Goal: Task Accomplishment & Management: Use online tool/utility

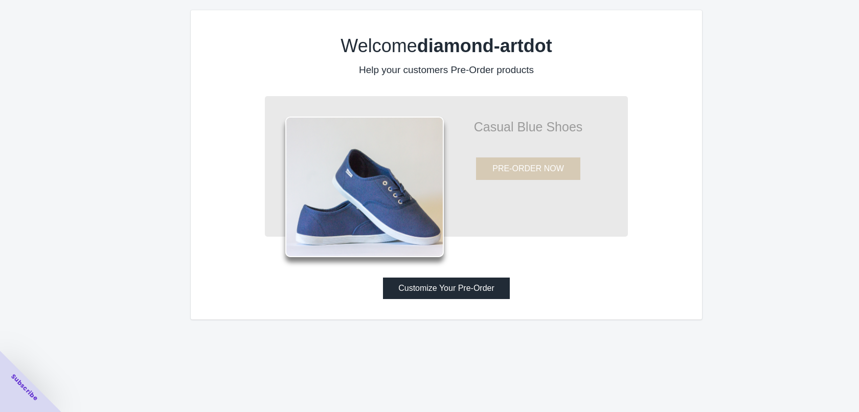
click at [435, 298] on button "Customize Your Pre-Order" at bounding box center [446, 288] width 127 height 21
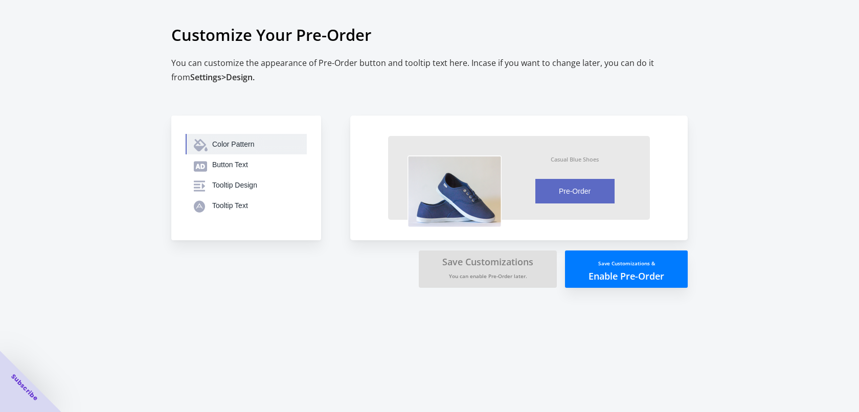
click at [229, 149] on button "Color Pattern" at bounding box center [246, 144] width 121 height 20
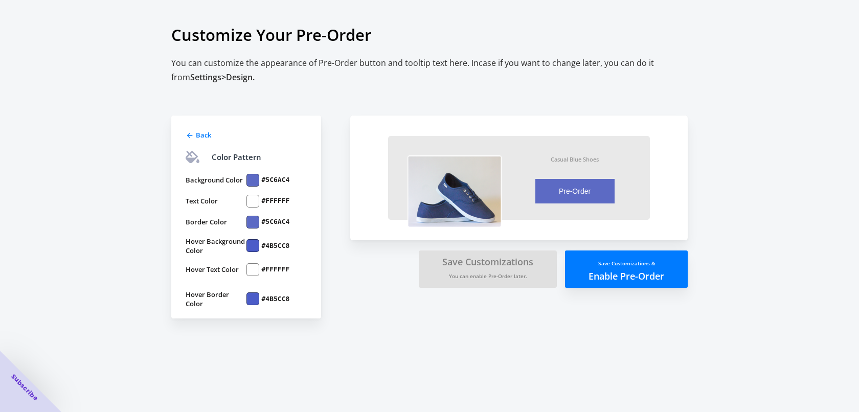
click at [190, 129] on div "Back" at bounding box center [245, 134] width 123 height 12
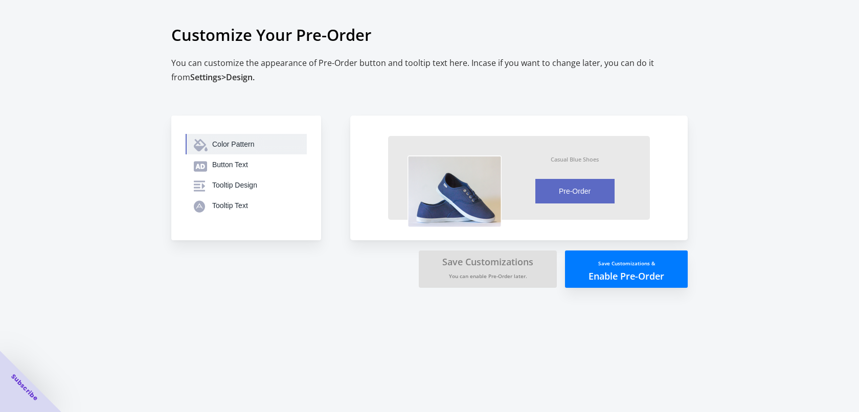
click at [196, 137] on button "Color Pattern" at bounding box center [246, 144] width 121 height 20
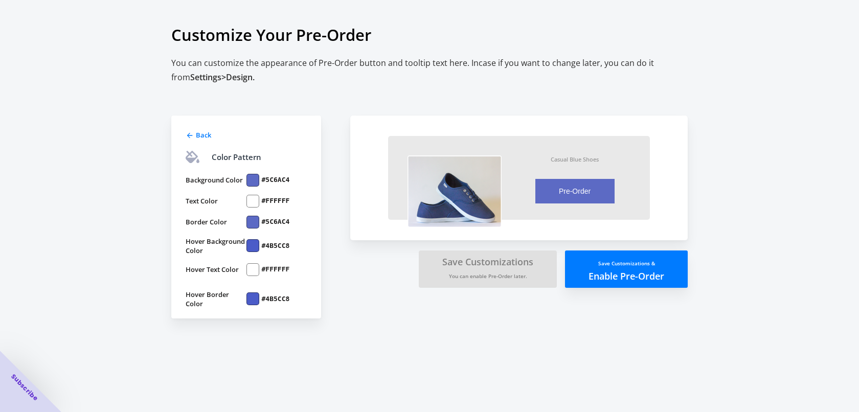
click at [250, 180] on div at bounding box center [252, 180] width 13 height 13
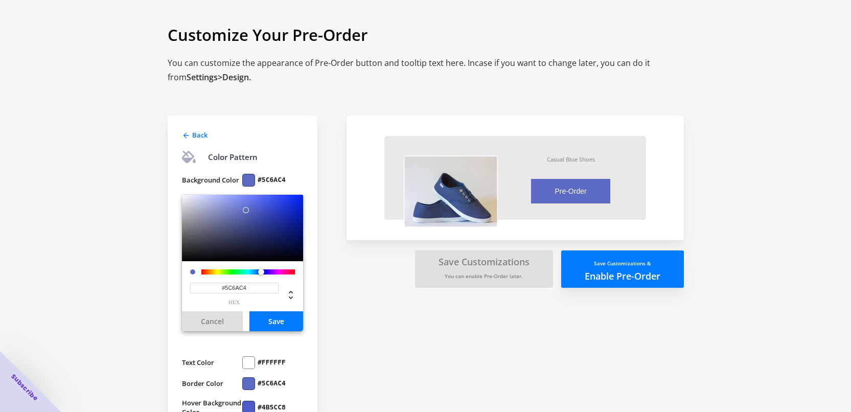
click at [288, 91] on div "Back Color Pattern Background Color #5C6AC4 #5C6AC4 hex Cancel Save Text Color …" at bounding box center [252, 282] width 169 height 395
drag, startPoint x: 624, startPoint y: 272, endPoint x: 534, endPoint y: 318, distance: 100.4
click at [600, 330] on div "Back Color Pattern Background Color #5C6AC4 #5C6AC4 hex Cancel Save Text Color …" at bounding box center [421, 278] width 527 height 406
click at [507, 277] on small "You can enable Pre-Order later." at bounding box center [484, 276] width 78 height 7
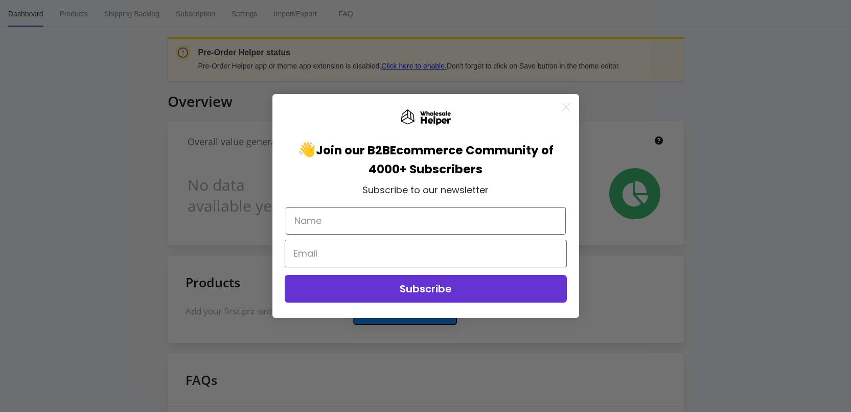
click at [569, 105] on circle "Close dialog" at bounding box center [565, 107] width 17 height 17
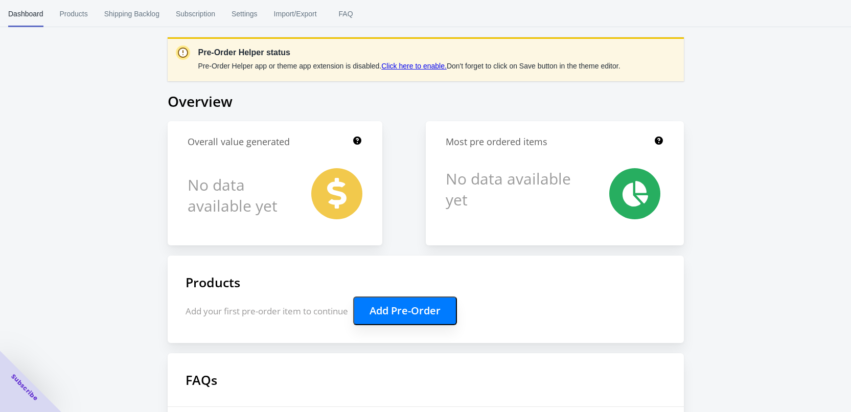
scroll to position [119, 0]
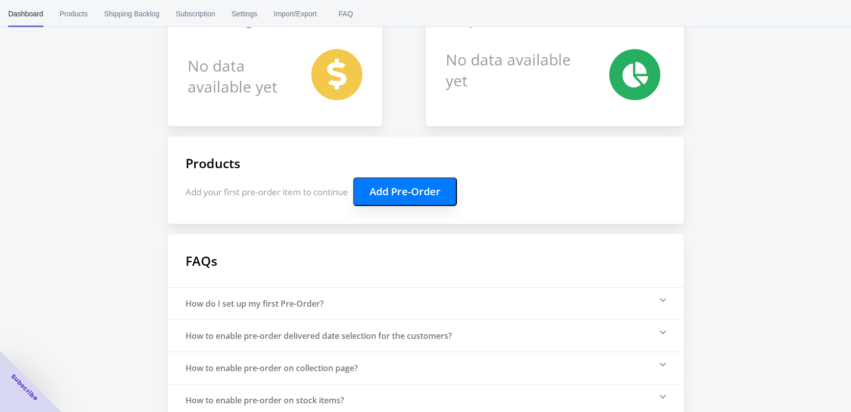
click at [411, 199] on button "Add Pre-Order" at bounding box center [405, 191] width 104 height 29
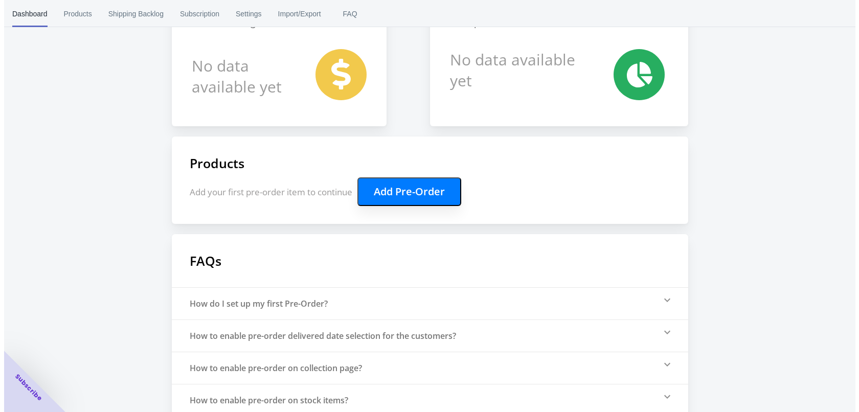
scroll to position [0, 0]
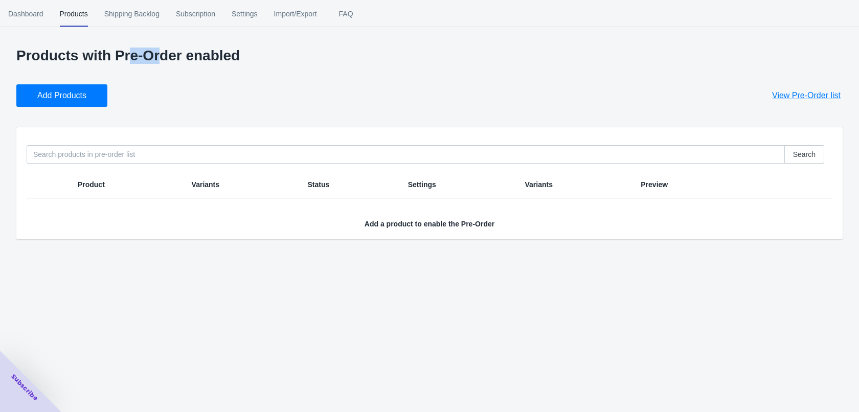
drag, startPoint x: 121, startPoint y: 54, endPoint x: 330, endPoint y: 53, distance: 208.6
click at [275, 56] on p "Products with Pre-Order enabled" at bounding box center [429, 56] width 826 height 16
click at [355, 52] on p "Products with Pre-Order enabled" at bounding box center [429, 56] width 826 height 16
click at [36, 87] on button "Add Products" at bounding box center [61, 95] width 91 height 23
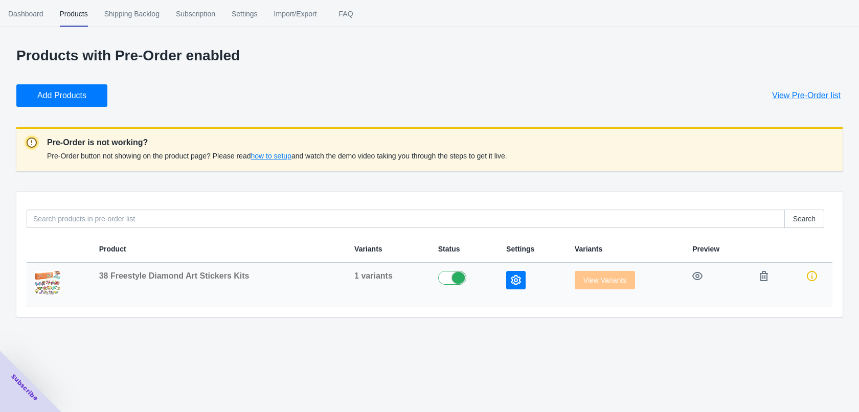
click at [518, 285] on button "button" at bounding box center [515, 280] width 19 height 18
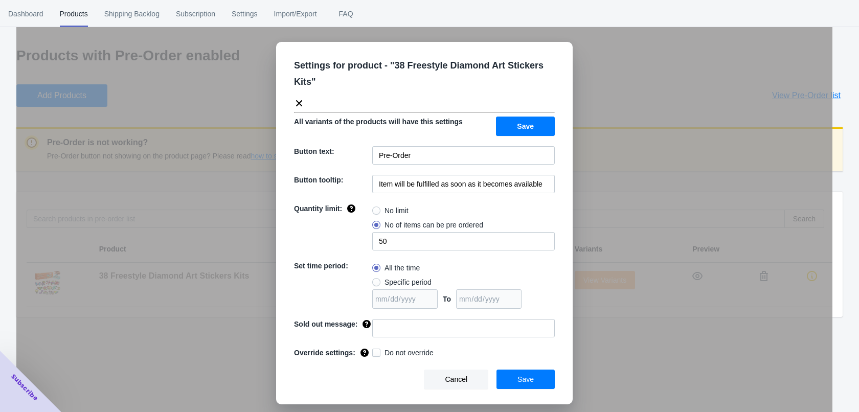
click at [217, 196] on div "Settings for product - " 38 Freestyle Diamond Art Stickers Kits " All variants …" at bounding box center [424, 232] width 816 height 412
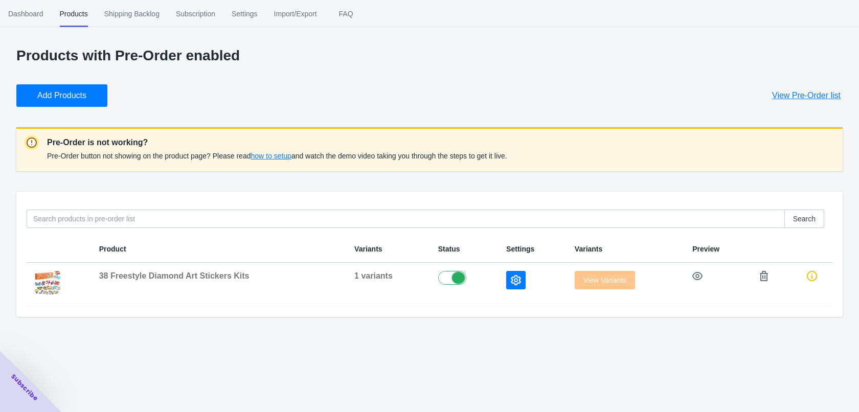
click at [515, 347] on div "Dashboard Products Shipping Backlog Subscription Settings Import/Export FAQ Das…" at bounding box center [429, 206] width 859 height 412
click at [511, 279] on icon "button" at bounding box center [516, 280] width 10 height 10
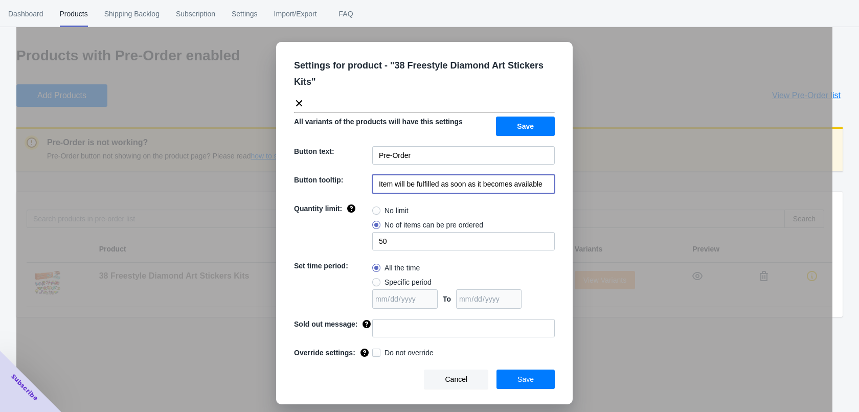
click at [435, 190] on input "Item will be fulfilled as soon as it becomes available" at bounding box center [463, 184] width 183 height 18
click at [435, 192] on input "Item will be fulfilled as soon as it becomes available" at bounding box center [463, 184] width 183 height 18
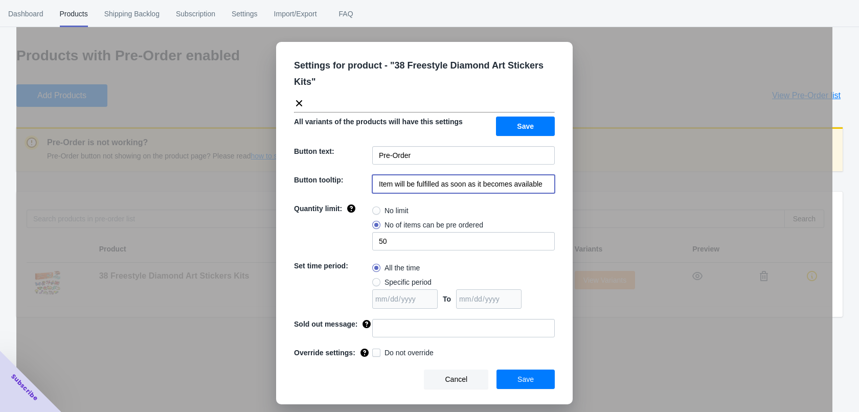
click at [435, 192] on input "Item will be fulfilled as soon as it becomes available" at bounding box center [463, 184] width 183 height 18
click at [476, 185] on input "It's estimated to be re-stock" at bounding box center [463, 184] width 183 height 18
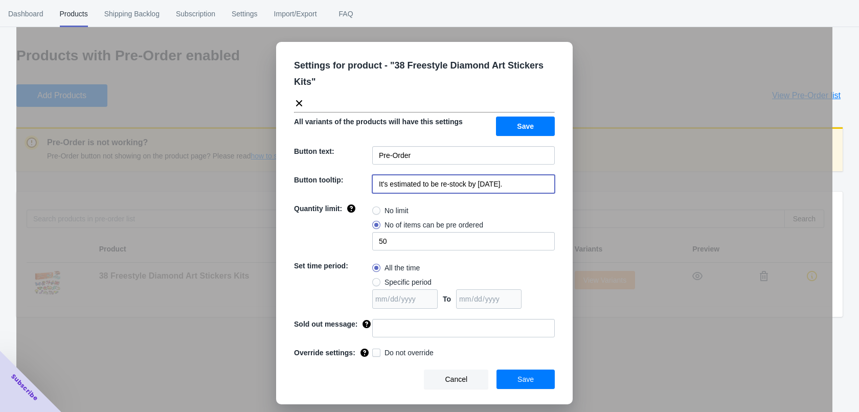
click at [493, 184] on input "It's estimated to be re-stock by Sep. 1st." at bounding box center [463, 184] width 183 height 18
type input "It's estimated to be re-stock by [DATE]."
click at [393, 213] on span "No limit" at bounding box center [397, 211] width 24 height 10
click at [375, 209] on input "No limit" at bounding box center [375, 208] width 1 height 1
radio input "true"
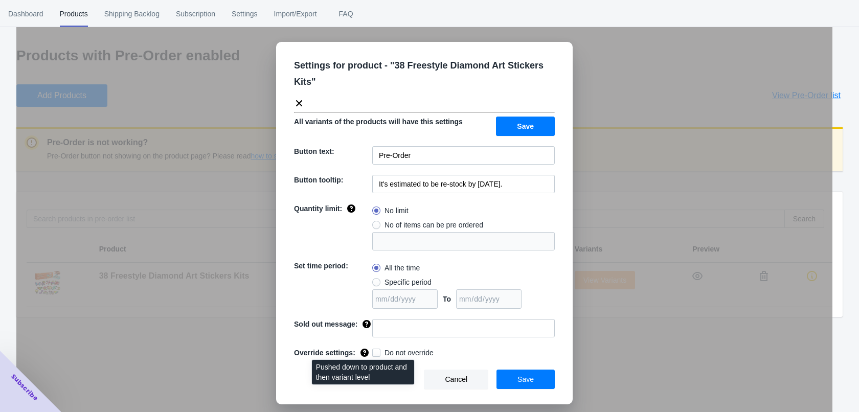
click at [367, 354] on icon at bounding box center [365, 353] width 8 height 8
click at [448, 279] on div "All the time Specific period To" at bounding box center [463, 285] width 183 height 48
click at [422, 226] on span "No of items can be pre ordered" at bounding box center [434, 225] width 99 height 10
click at [375, 223] on input "No of items can be pre ordered" at bounding box center [375, 222] width 1 height 1
radio input "true"
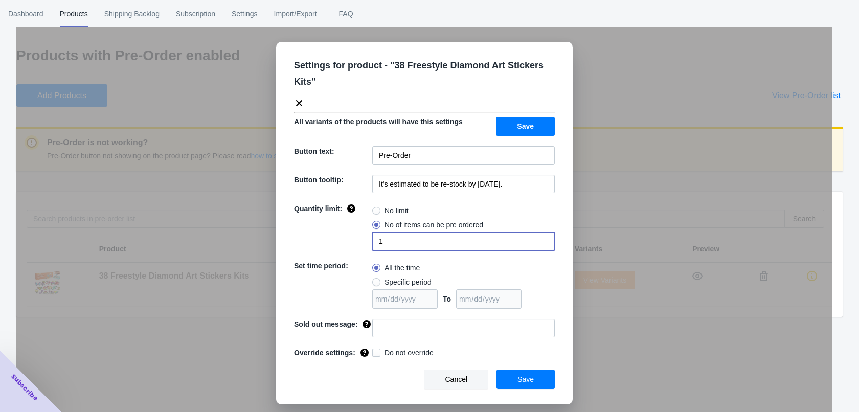
click at [422, 236] on input "1" at bounding box center [463, 241] width 183 height 18
type input "300"
click at [328, 231] on div "Quantity limit:" at bounding box center [333, 227] width 78 height 47
click at [517, 377] on button "Save" at bounding box center [526, 379] width 58 height 19
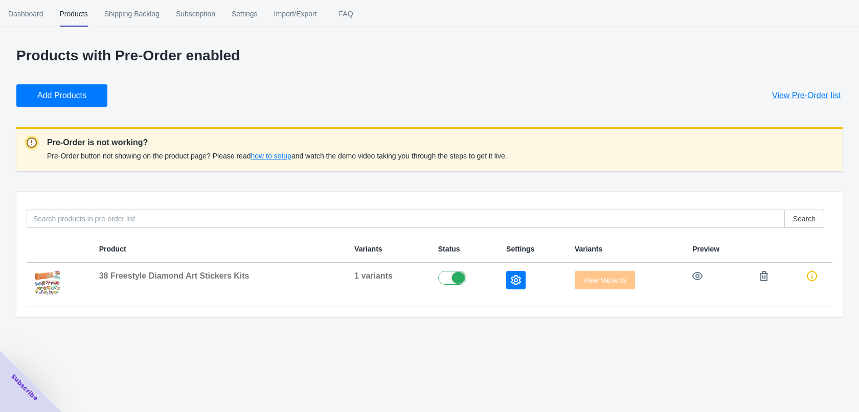
click at [290, 152] on span "how to setup" at bounding box center [271, 156] width 40 height 8
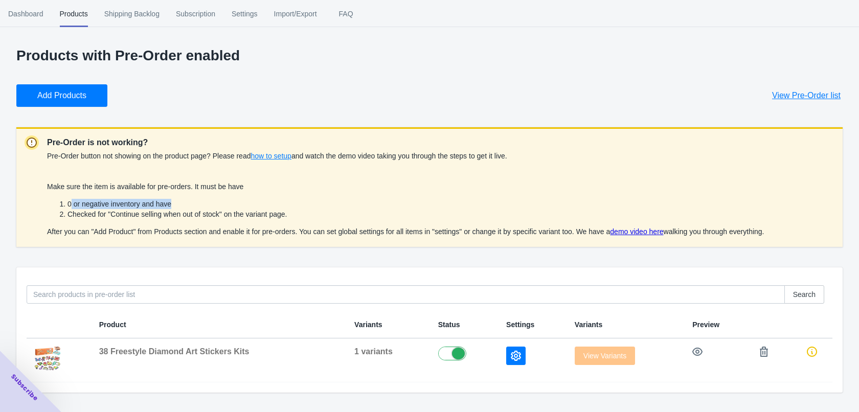
drag, startPoint x: 71, startPoint y: 201, endPoint x: 239, endPoint y: 208, distance: 167.8
click at [238, 208] on li "0 or negative inventory and have" at bounding box center [416, 204] width 697 height 10
click at [239, 208] on li "0 or negative inventory and have" at bounding box center [416, 204] width 697 height 10
click at [697, 357] on button "button" at bounding box center [697, 352] width 18 height 18
click at [643, 229] on link "demo video here" at bounding box center [636, 232] width 53 height 8
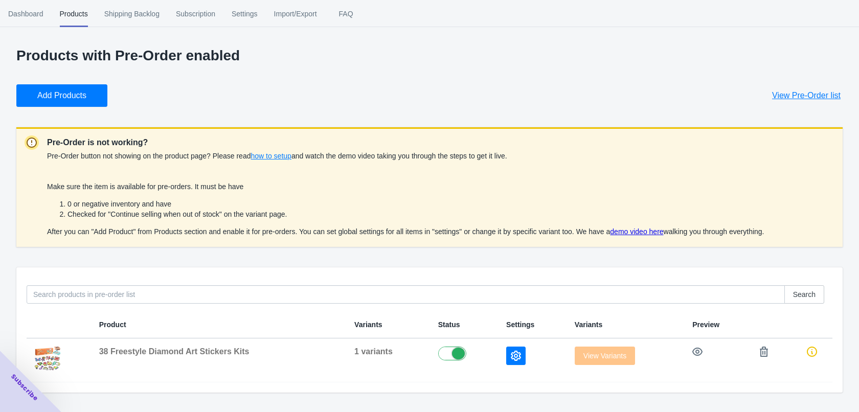
click at [585, 85] on div "Add Products View Pre-Order list" at bounding box center [425, 91] width 835 height 31
click at [515, 356] on icon "button" at bounding box center [516, 356] width 10 height 10
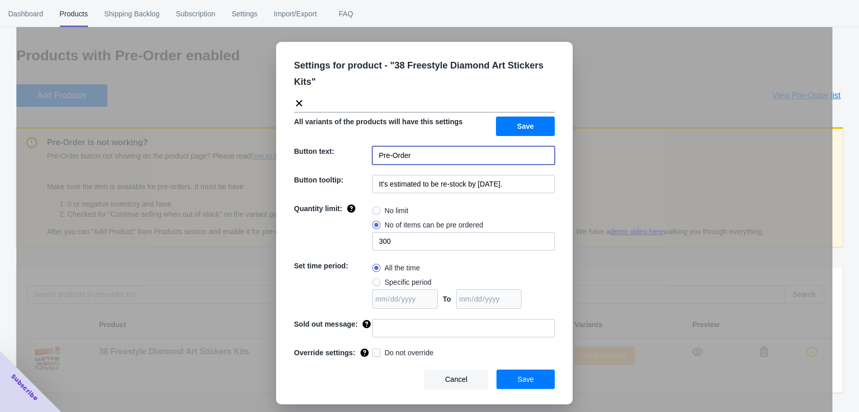
click at [424, 157] on input "Pre-Order" at bounding box center [463, 155] width 183 height 18
click at [409, 136] on div "Settings for product - " 38 Freestyle Diamond Art Stickers Kits " All variants …" at bounding box center [424, 223] width 297 height 363
click at [537, 380] on button "Save" at bounding box center [526, 379] width 58 height 19
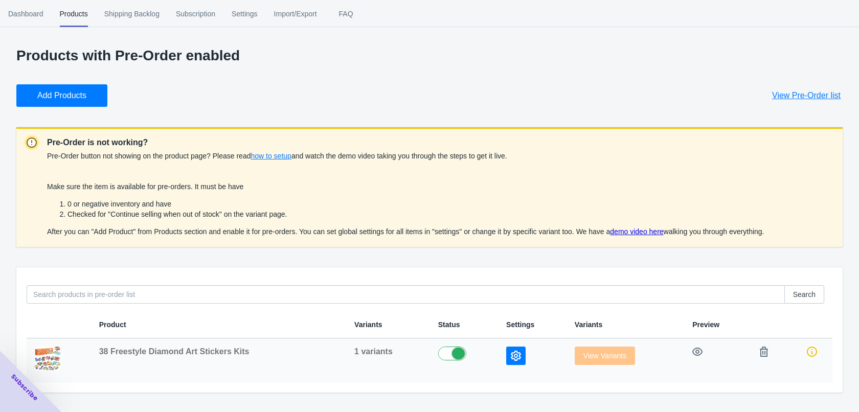
click at [456, 355] on label at bounding box center [464, 353] width 52 height 12
click at [445, 354] on label at bounding box center [464, 353] width 52 height 12
checkbox input "true"
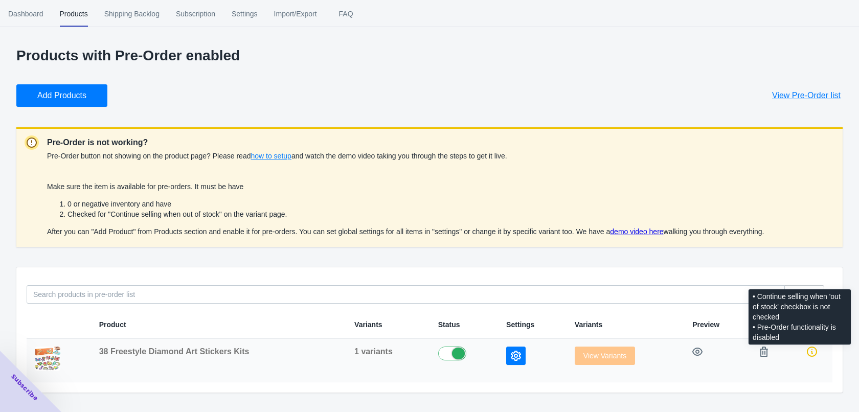
click at [810, 355] on icon at bounding box center [812, 352] width 10 height 10
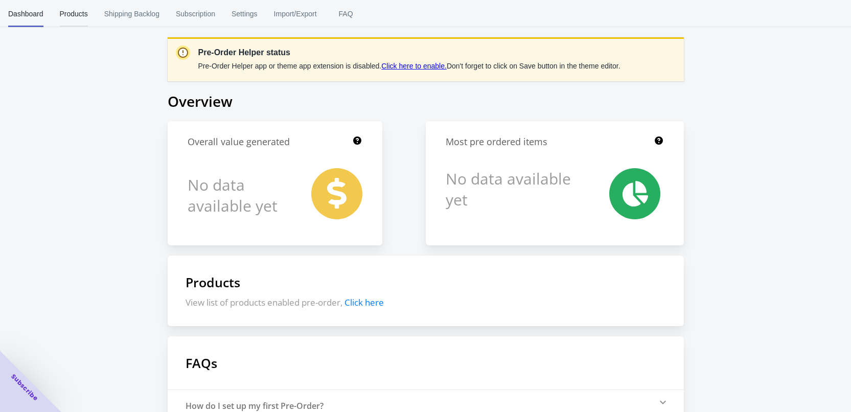
click at [74, 17] on span "Products" at bounding box center [74, 14] width 28 height 27
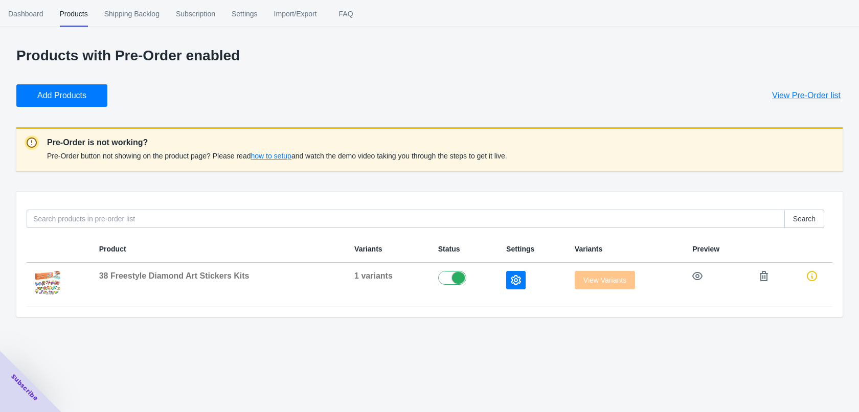
click at [394, 2] on ul "Dashboard Products Shipping Backlog Subscription Settings Import/Export FAQ" at bounding box center [429, 13] width 859 height 27
click at [604, 58] on p "Products with Pre-Order enabled" at bounding box center [429, 56] width 826 height 16
click at [607, 281] on span "View Variants" at bounding box center [605, 280] width 60 height 8
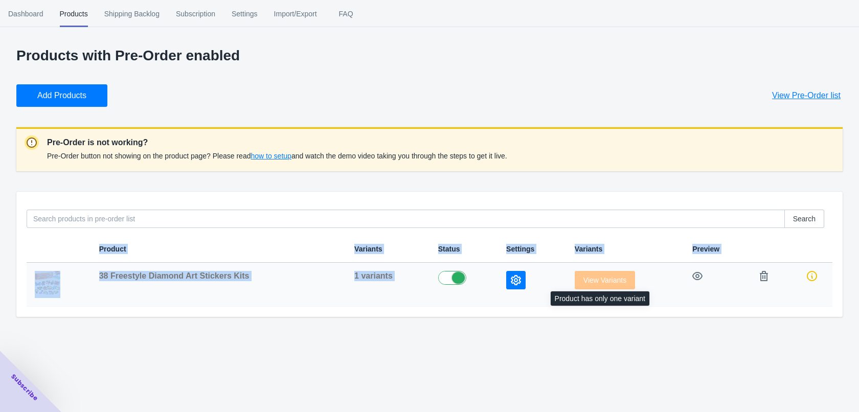
click at [607, 281] on span "View Variants" at bounding box center [605, 280] width 60 height 8
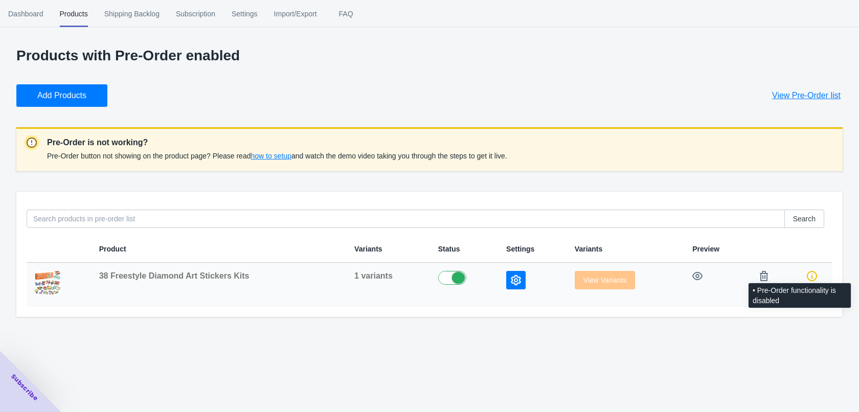
click at [811, 278] on icon at bounding box center [812, 276] width 10 height 10
drag, startPoint x: 781, startPoint y: 292, endPoint x: 813, endPoint y: 297, distance: 32.0
click at [763, 308] on div "Search Product Variants Status Settings Variants Preview 38 Freestyle Diamond A…" at bounding box center [429, 254] width 826 height 125
click at [697, 279] on icon "button" at bounding box center [697, 276] width 10 height 10
click at [511, 279] on icon "button" at bounding box center [516, 280] width 10 height 10
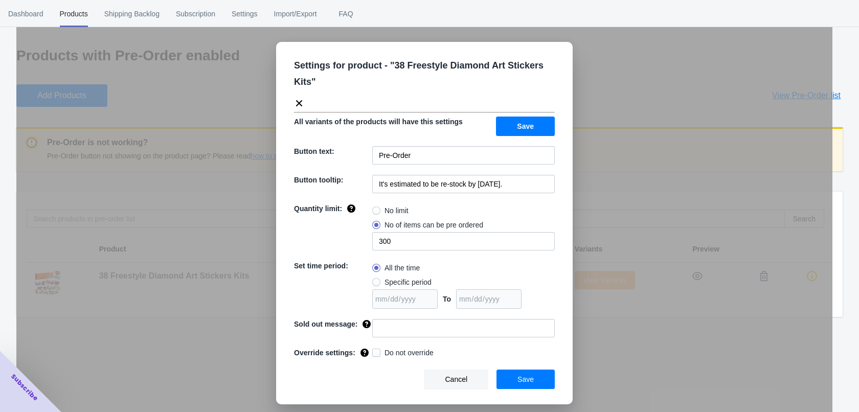
click at [397, 214] on span "No limit" at bounding box center [397, 211] width 24 height 10
click at [375, 209] on input "No limit" at bounding box center [375, 208] width 1 height 1
radio input "true"
click at [528, 381] on span "Save" at bounding box center [526, 379] width 16 height 8
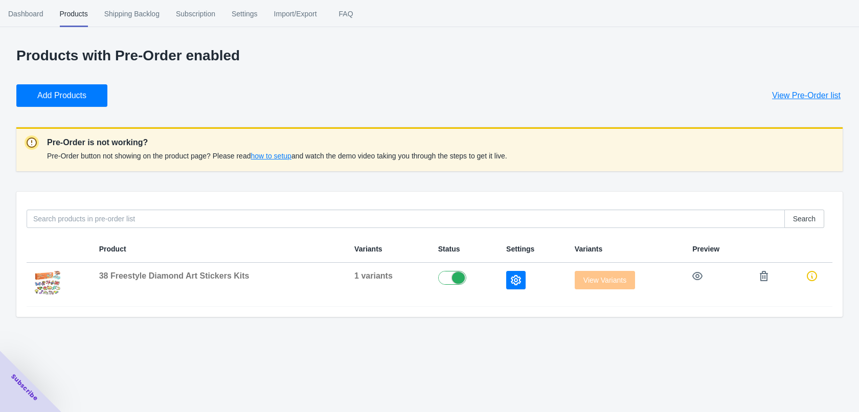
click at [458, 334] on div "Dashboard Products Shipping Backlog Subscription Settings Import/Export FAQ Das…" at bounding box center [429, 206] width 859 height 412
click at [297, 363] on div "Dashboard Products Shipping Backlog Subscription Settings Import/Export FAQ Das…" at bounding box center [429, 206] width 859 height 412
click at [812, 278] on icon at bounding box center [812, 276] width 10 height 10
click at [277, 158] on span "how to setup" at bounding box center [271, 156] width 40 height 8
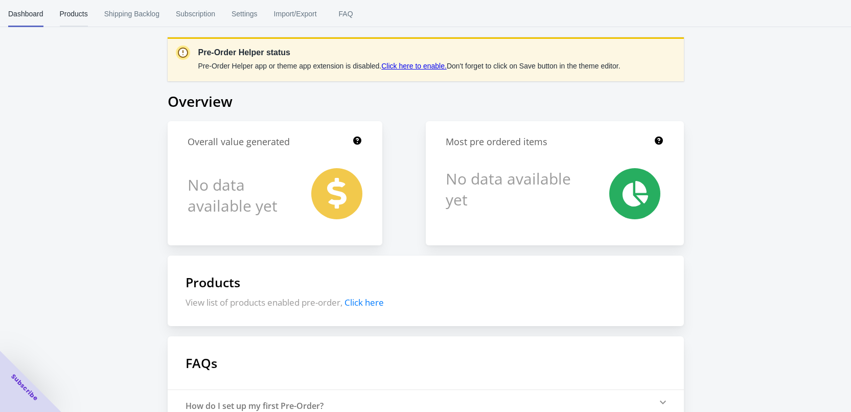
click at [80, 13] on span "Products" at bounding box center [74, 14] width 28 height 27
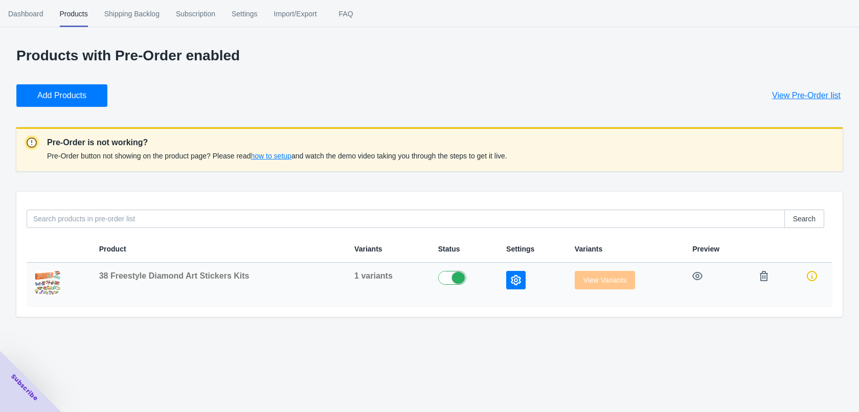
click at [454, 280] on label at bounding box center [464, 277] width 52 height 12
checkbox input "false"
click at [515, 288] on button "button" at bounding box center [515, 280] width 19 height 18
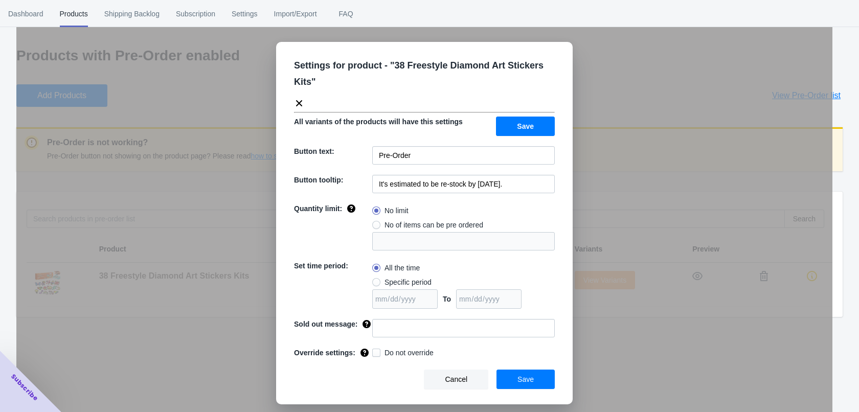
click at [616, 101] on div "Settings for product - " 38 Freestyle Diamond Art Stickers Kits " All variants …" at bounding box center [424, 232] width 816 height 412
